Goal: Find specific page/section: Find specific page/section

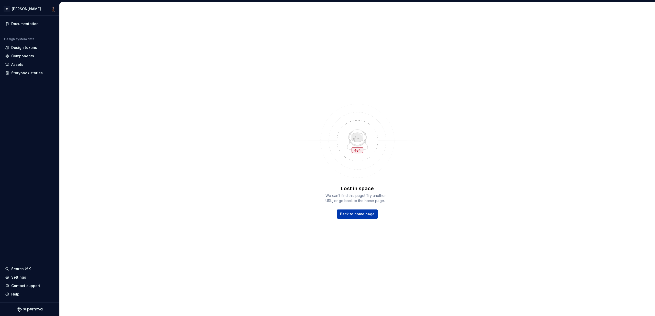
click at [368, 216] on span "Back to home page" at bounding box center [357, 213] width 35 height 5
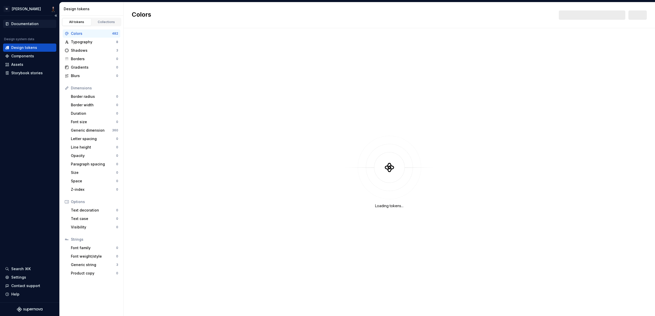
click at [31, 23] on div "Documentation" at bounding box center [24, 23] width 27 height 5
